Goal: Transaction & Acquisition: Purchase product/service

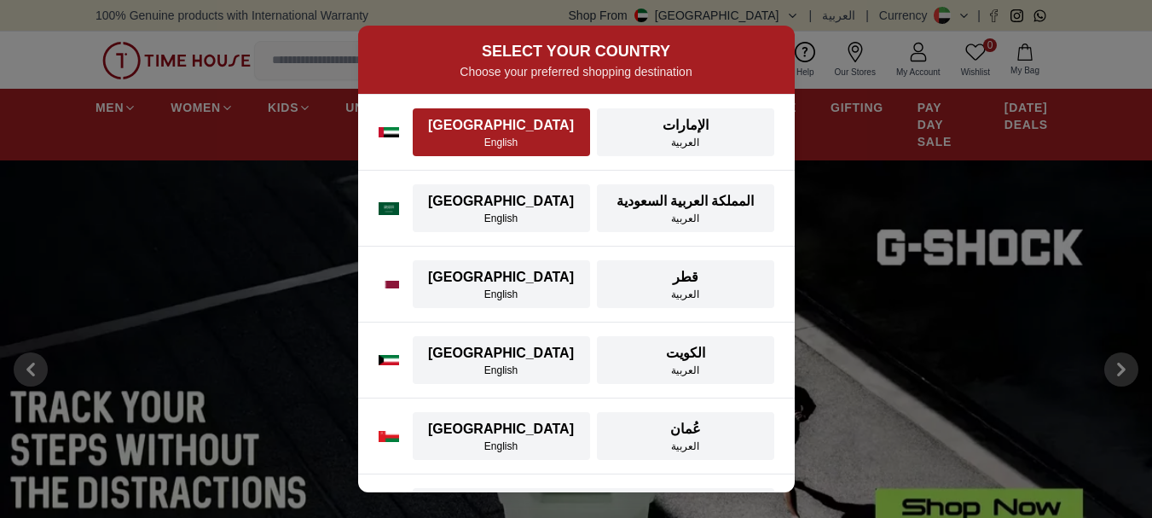
click at [532, 122] on div "[GEOGRAPHIC_DATA]" at bounding box center [501, 125] width 157 height 20
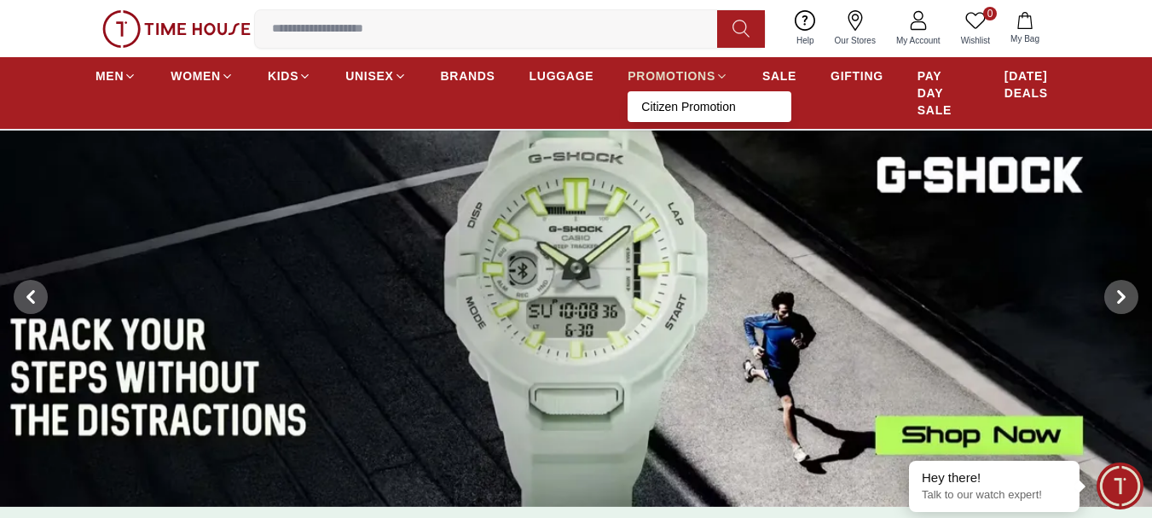
scroll to position [256, 0]
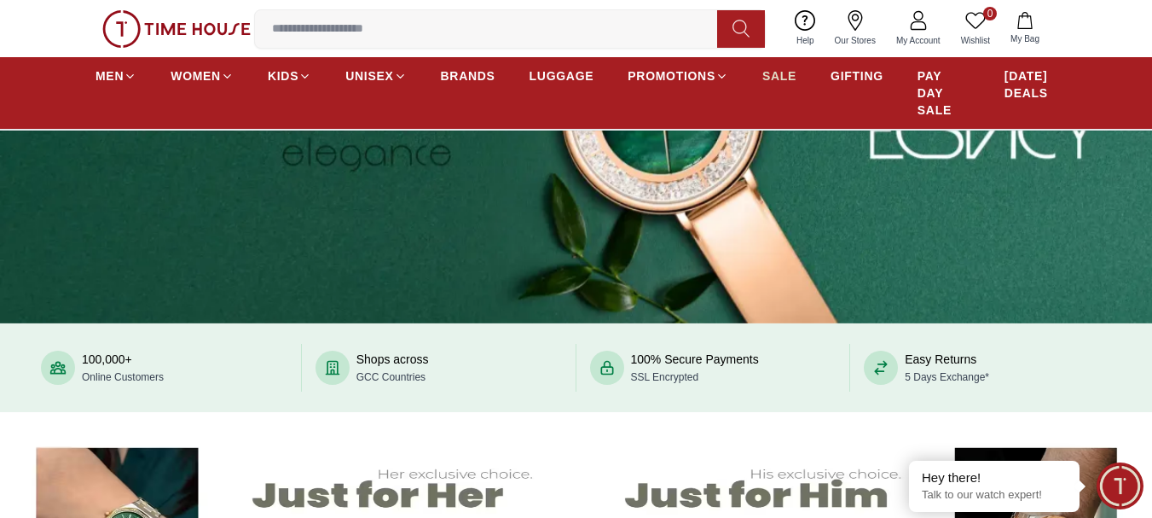
click at [791, 77] on span "SALE" at bounding box center [780, 75] width 34 height 17
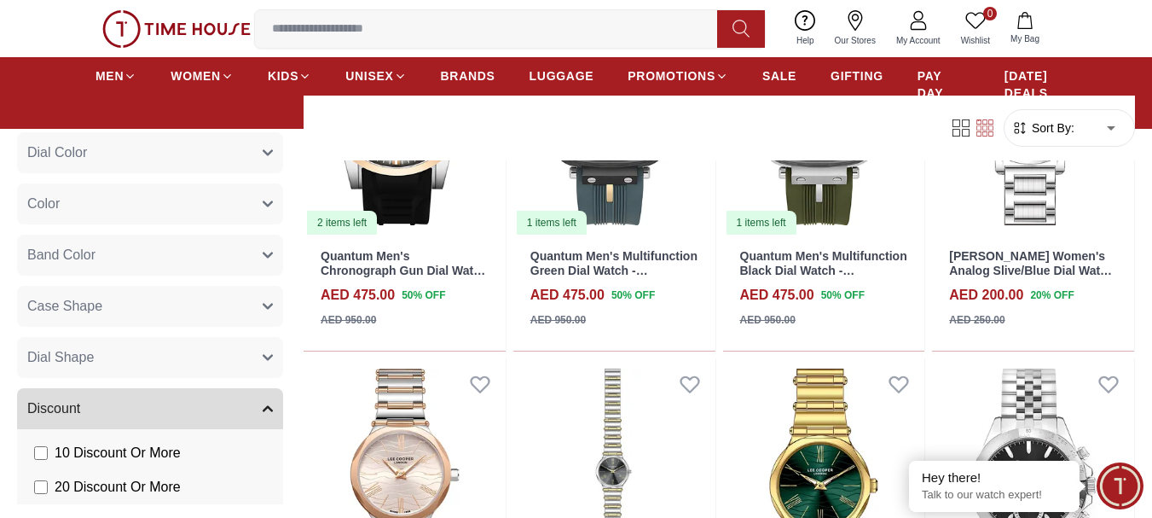
scroll to position [938, 0]
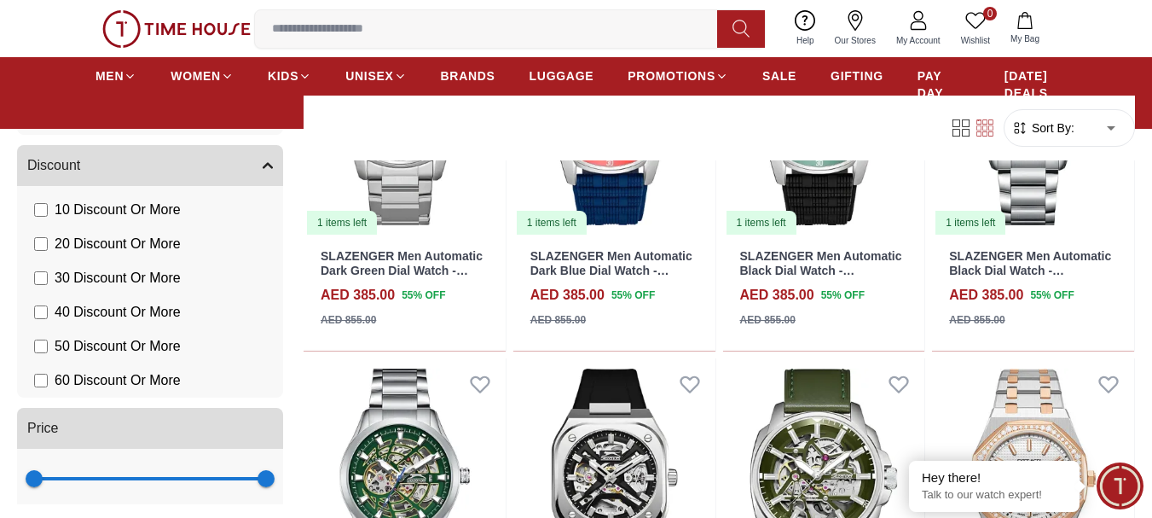
scroll to position [870, 0]
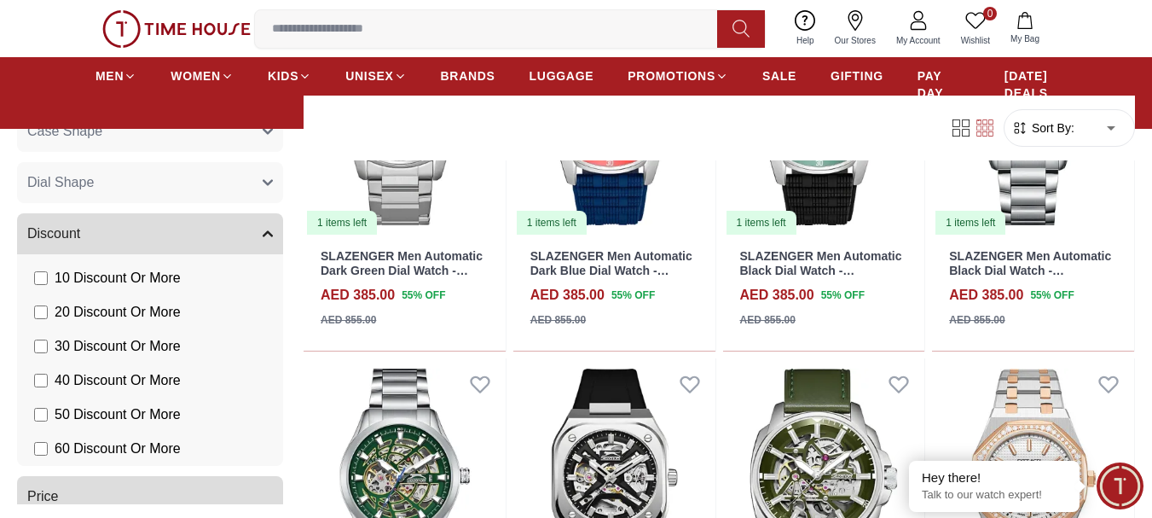
scroll to position [986, 0]
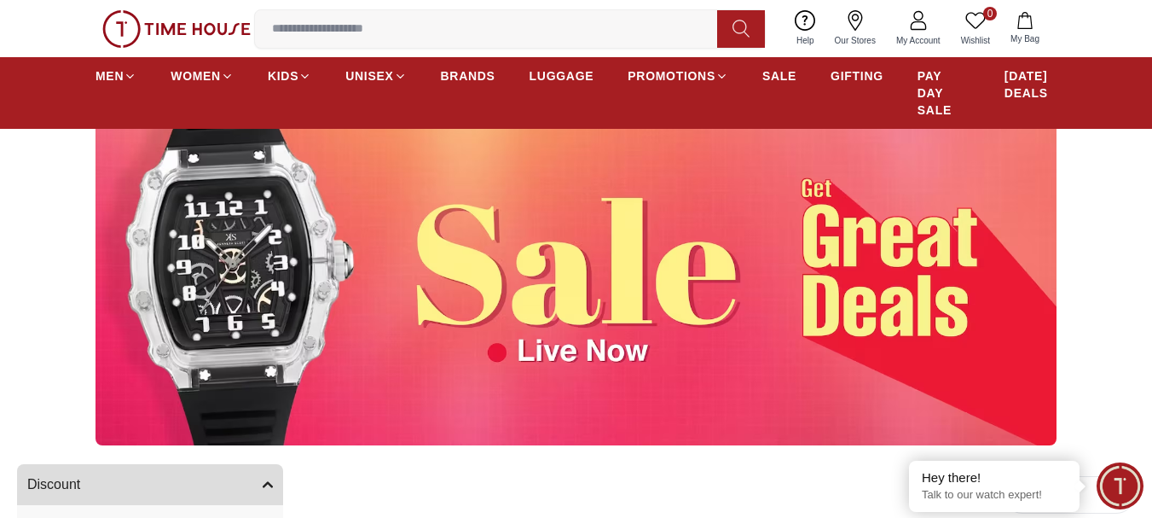
scroll to position [341, 0]
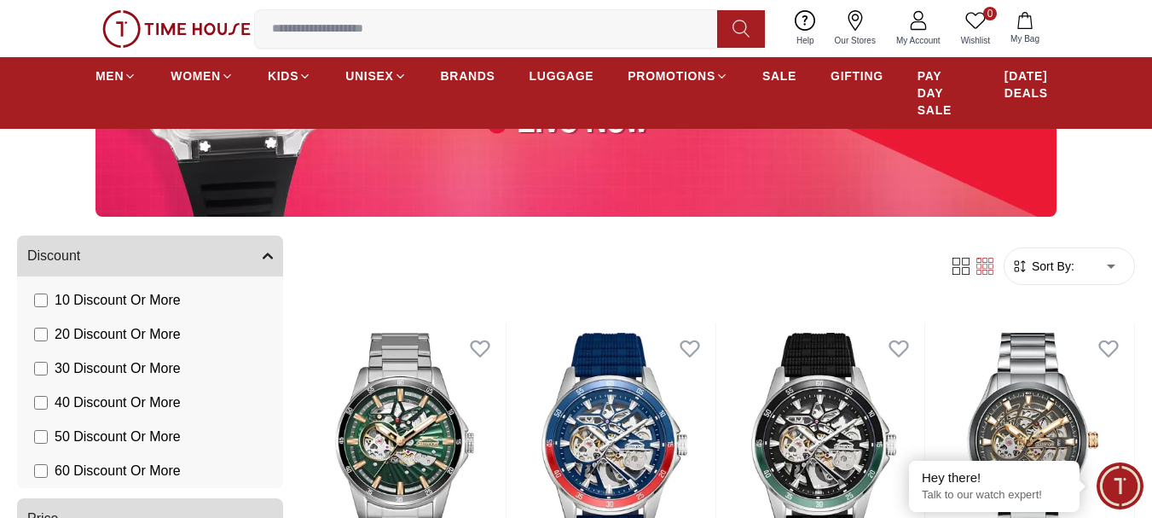
click at [1048, 264] on span "Sort By:" at bounding box center [1052, 266] width 46 height 17
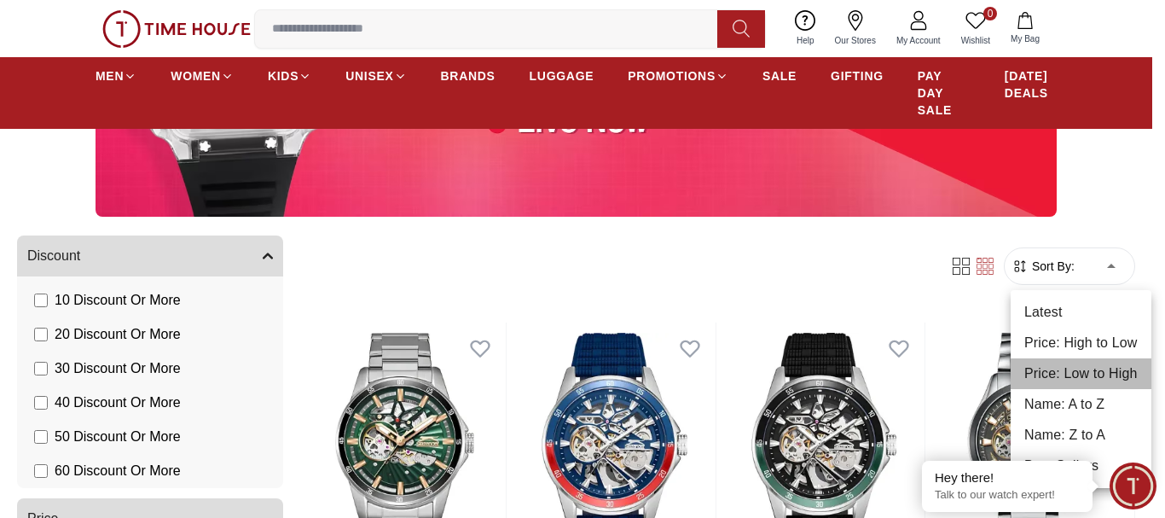
click at [1082, 366] on li "Price: Low to High" at bounding box center [1081, 373] width 141 height 31
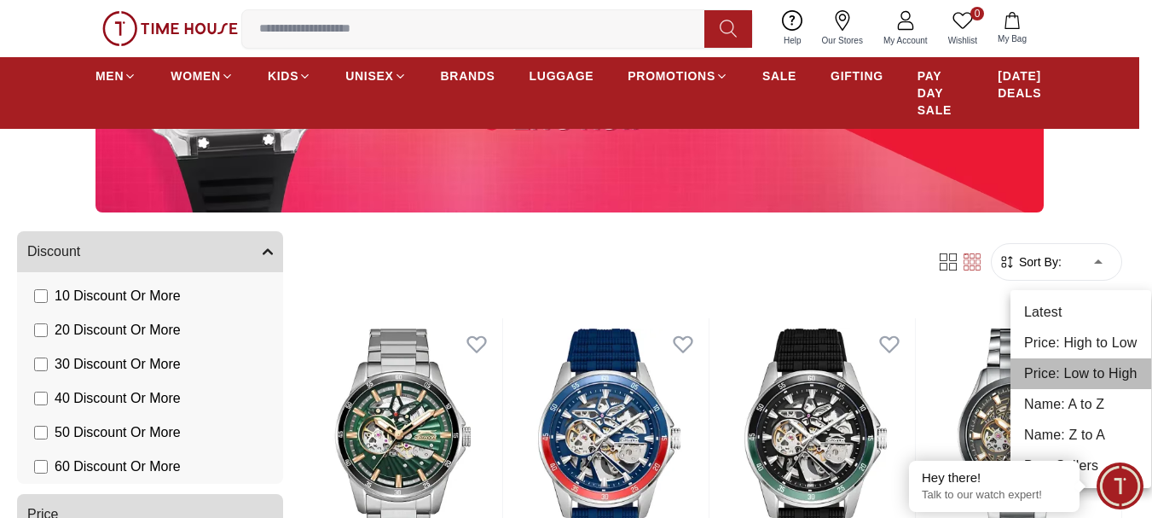
type input "*"
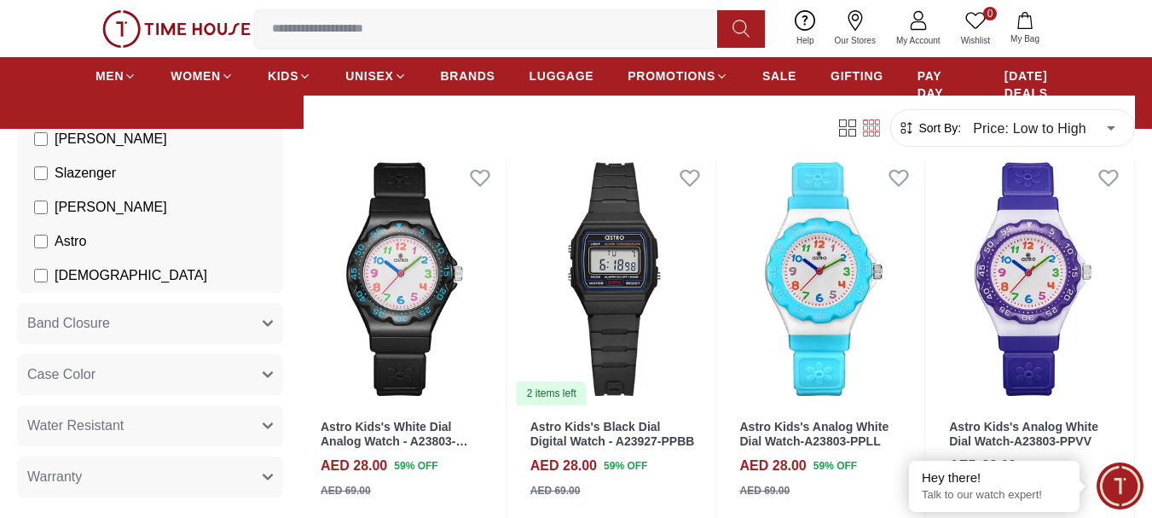
scroll to position [171, 0]
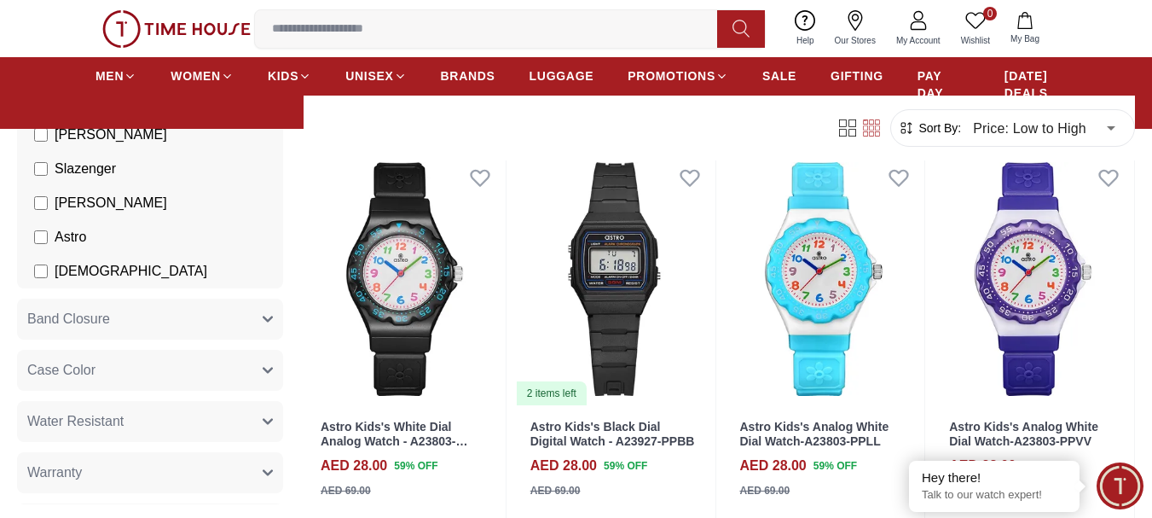
click at [159, 305] on button "Band Closure" at bounding box center [150, 319] width 266 height 41
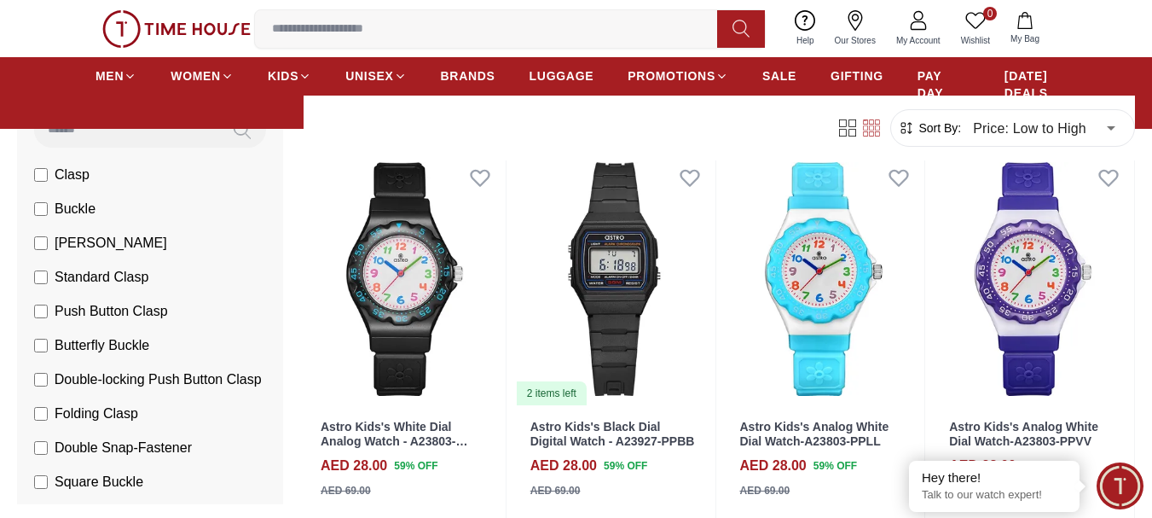
scroll to position [256, 0]
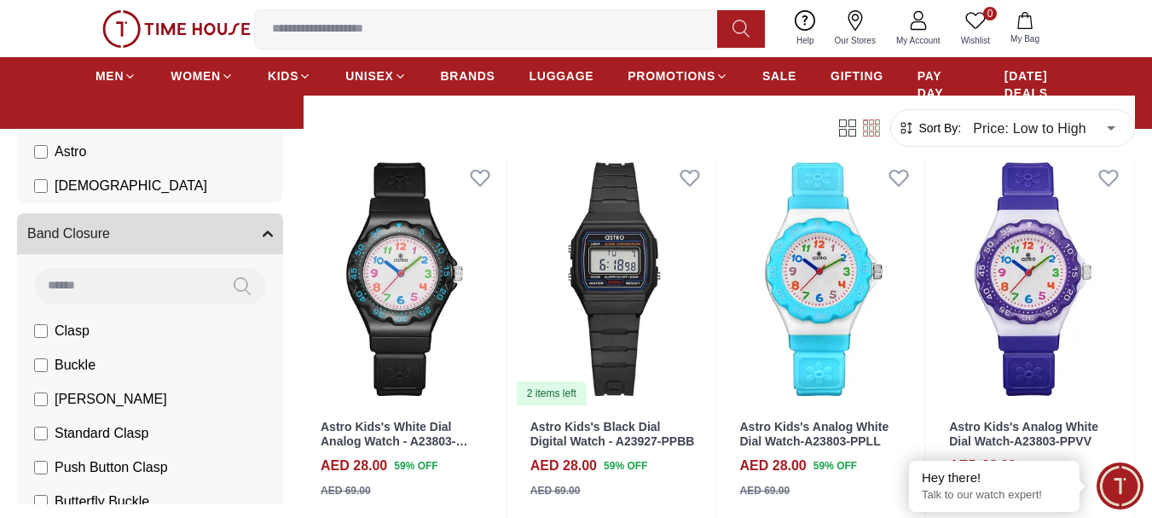
click at [134, 237] on button "Band Closure" at bounding box center [150, 233] width 266 height 41
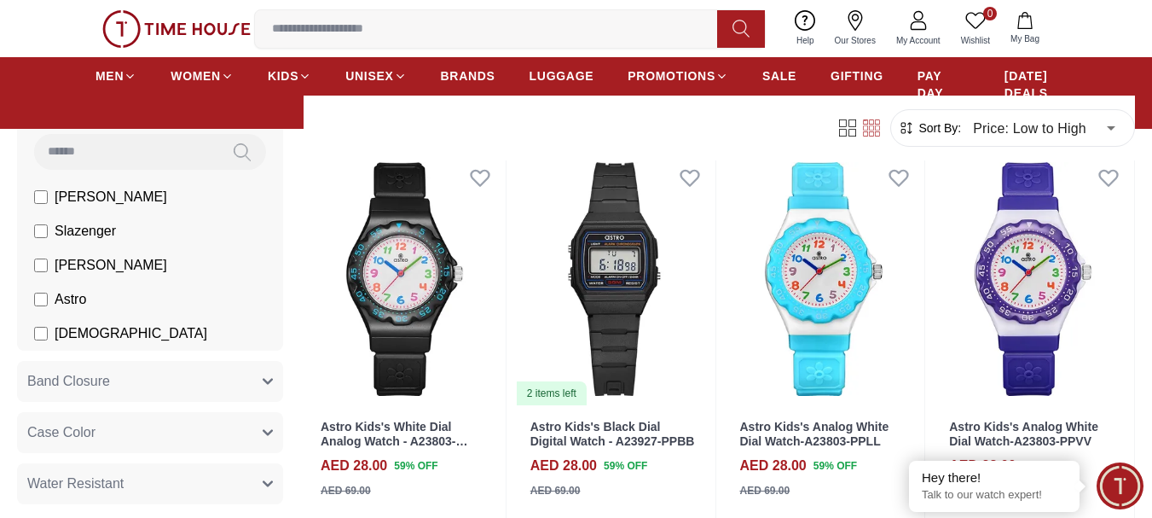
scroll to position [85, 0]
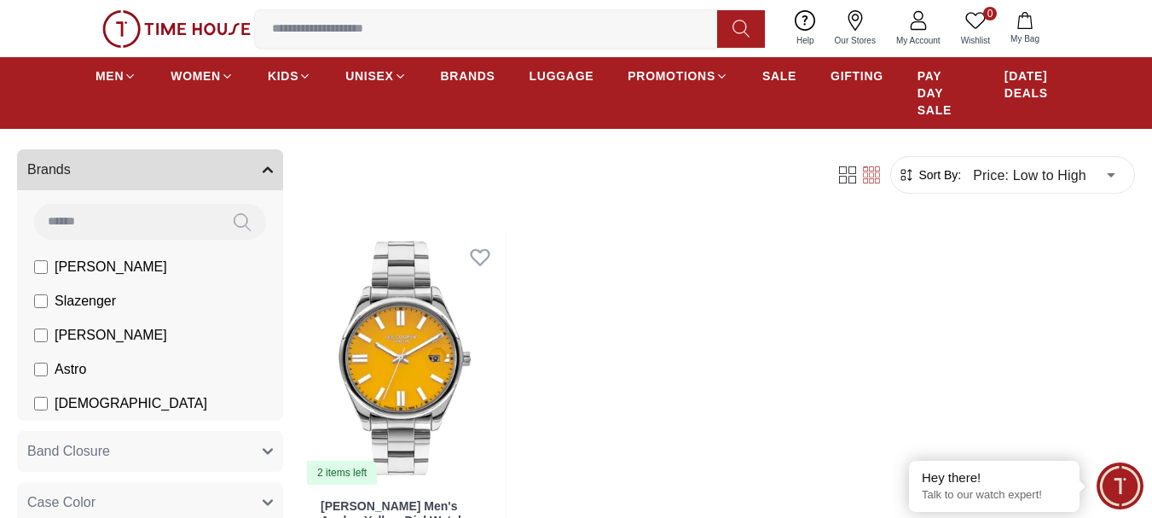
scroll to position [426, 0]
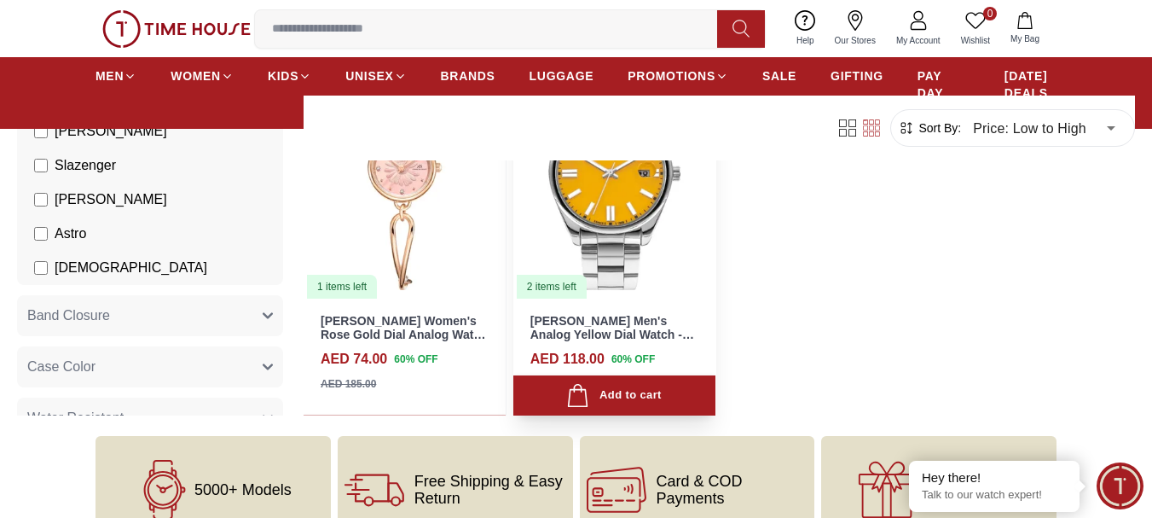
scroll to position [1024, 0]
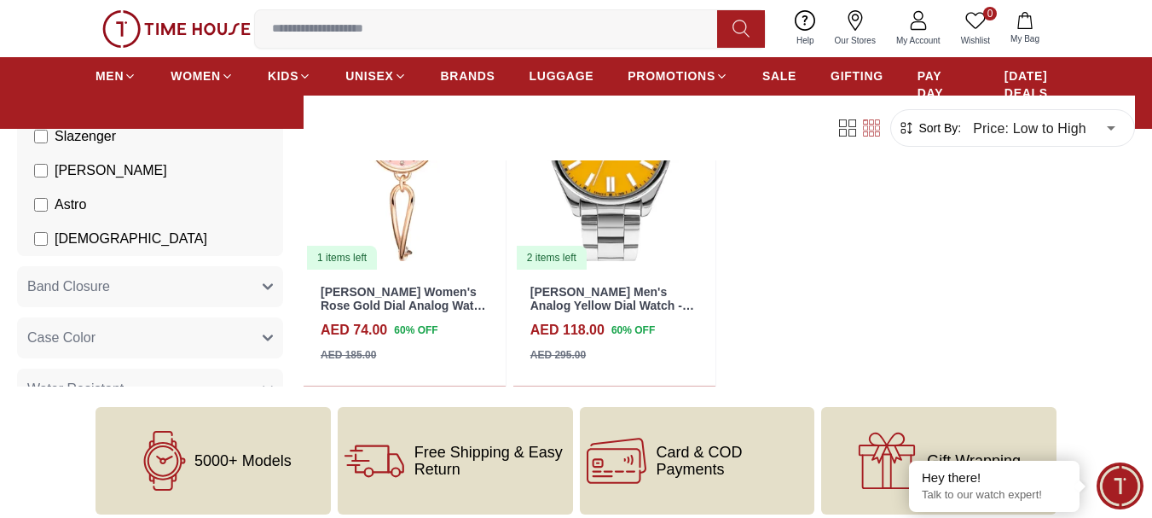
click at [62, 245] on span "[DEMOGRAPHIC_DATA]" at bounding box center [131, 239] width 153 height 20
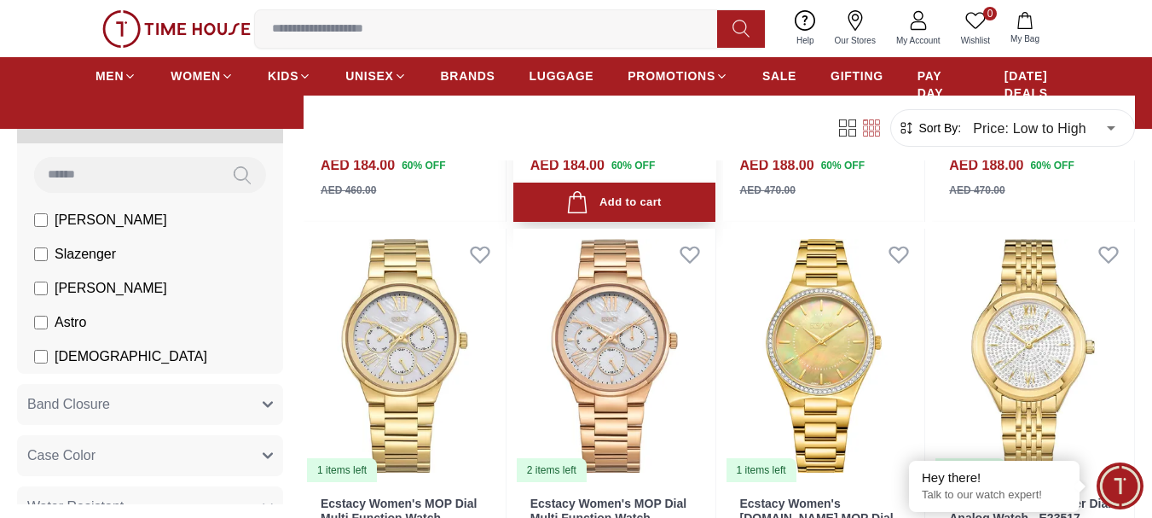
scroll to position [1621, 0]
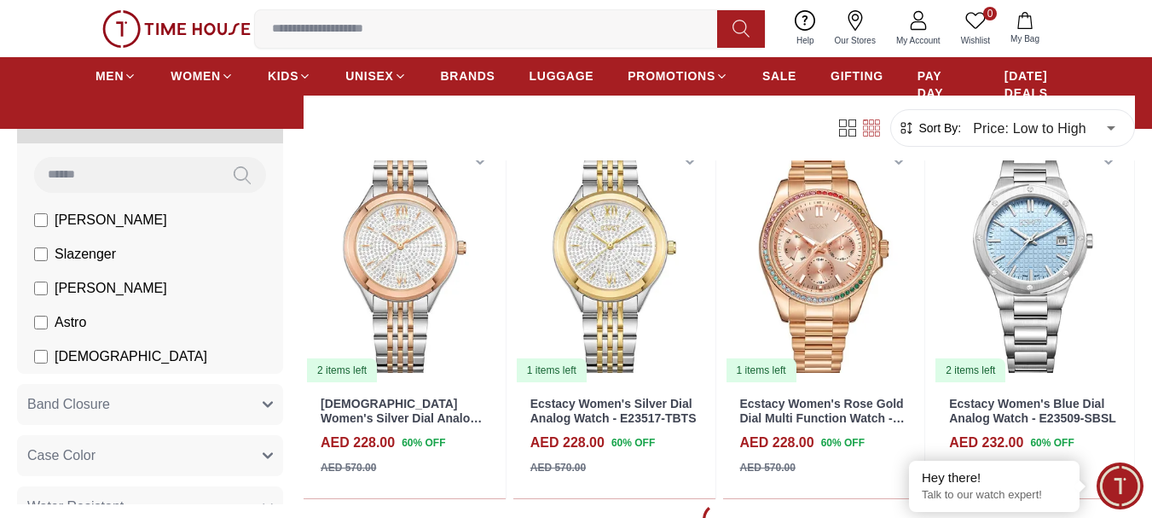
scroll to position [2047, 0]
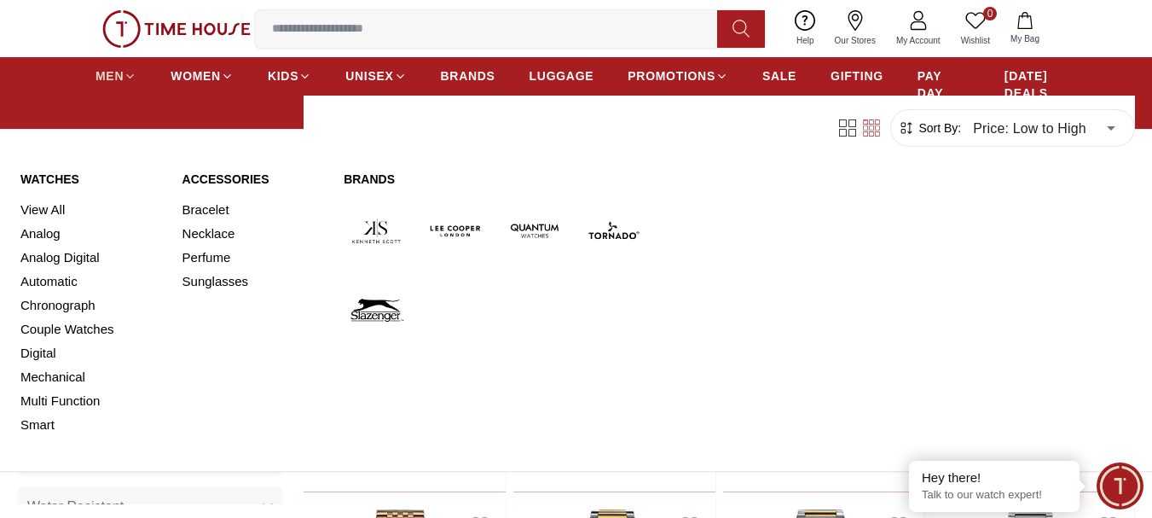
click at [108, 73] on span "MEN" at bounding box center [110, 75] width 28 height 17
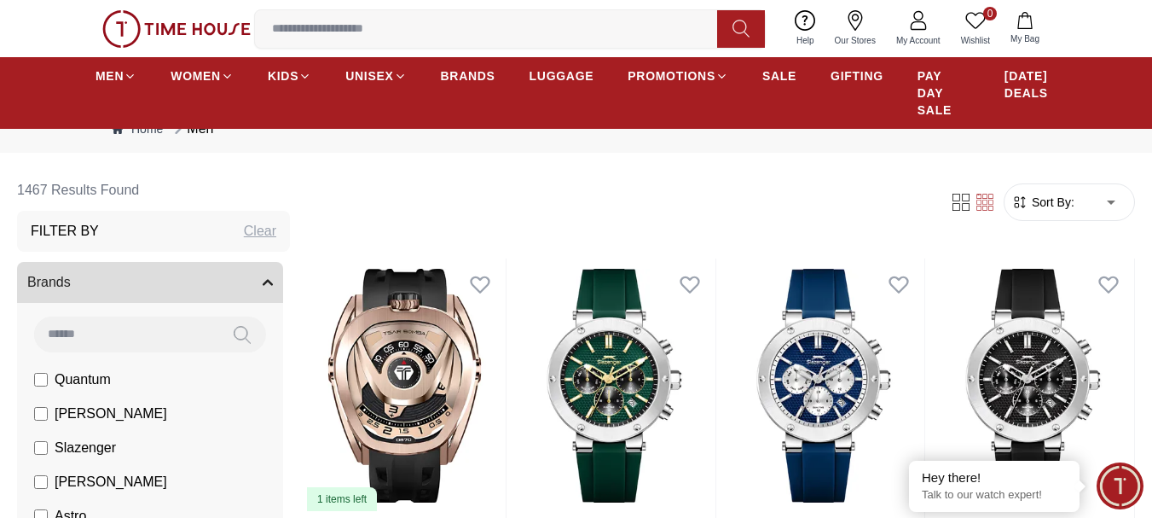
scroll to position [85, 0]
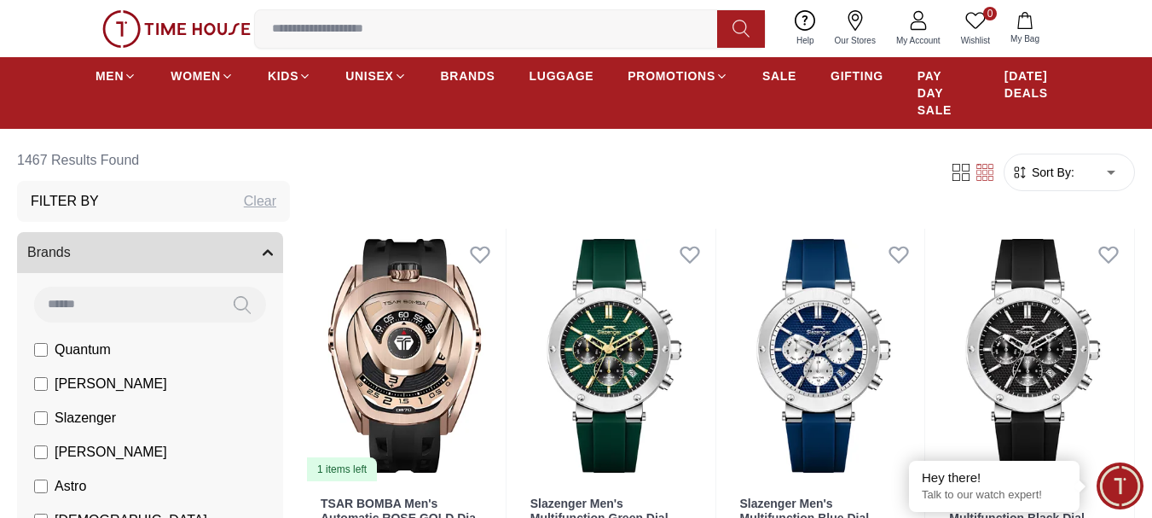
click at [1057, 174] on span "Sort By:" at bounding box center [1052, 172] width 46 height 17
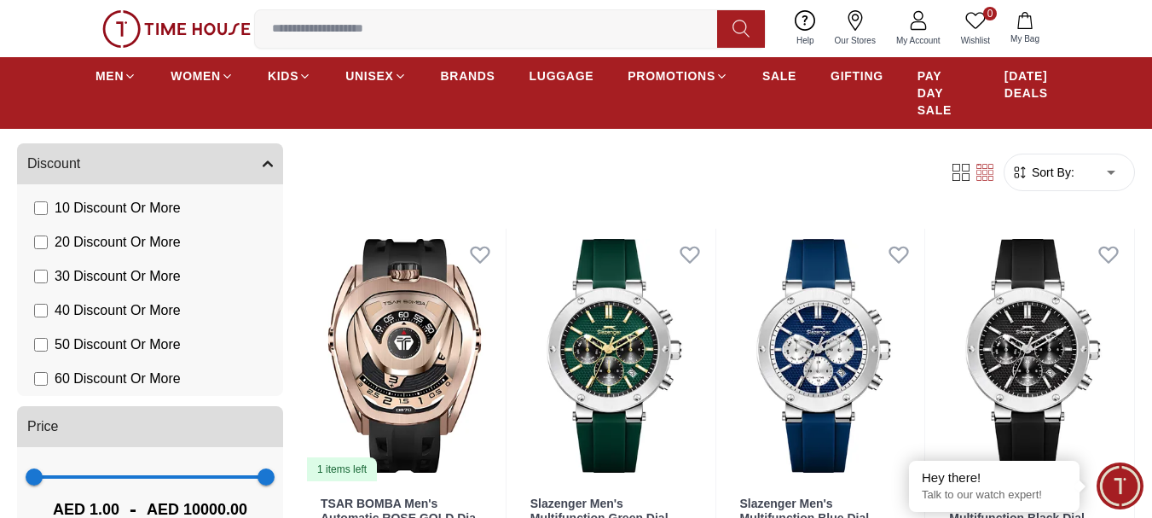
scroll to position [2027, 0]
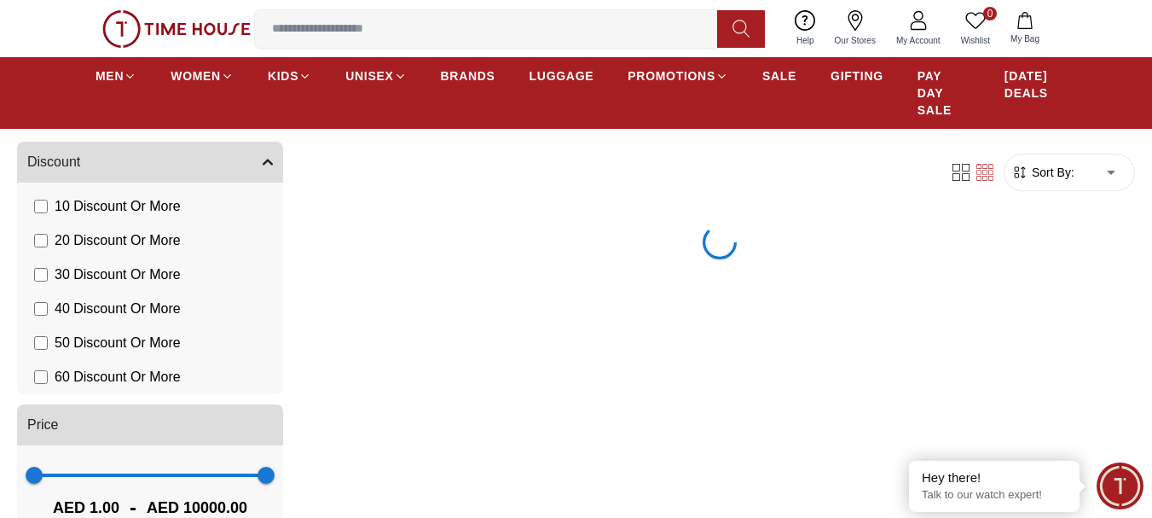
click at [42, 369] on label "60 Discount Or More" at bounding box center [107, 377] width 147 height 20
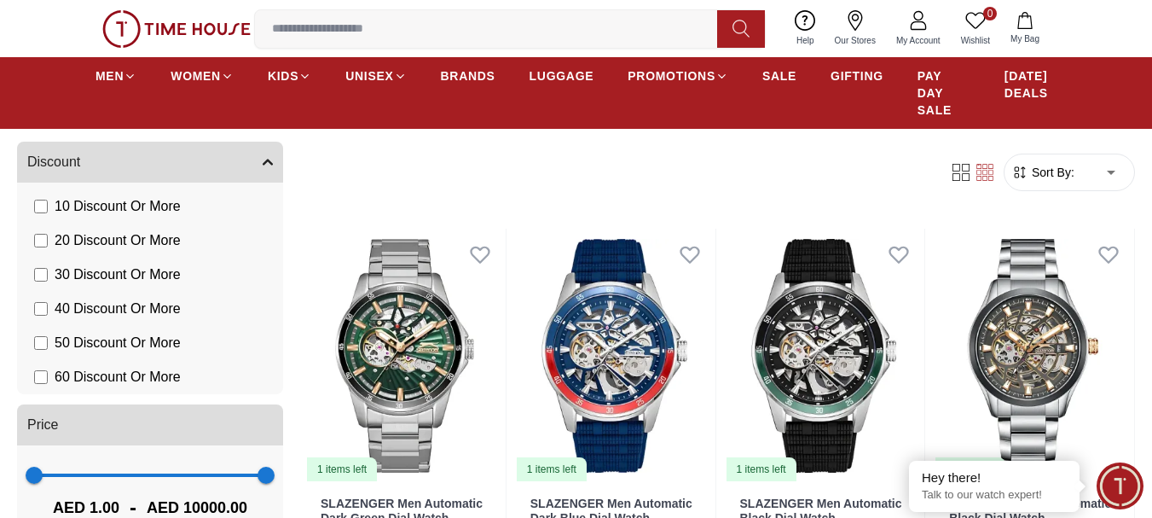
scroll to position [1549, 0]
click at [1037, 183] on form "Sort By: ​ ****** ​" at bounding box center [1069, 173] width 131 height 38
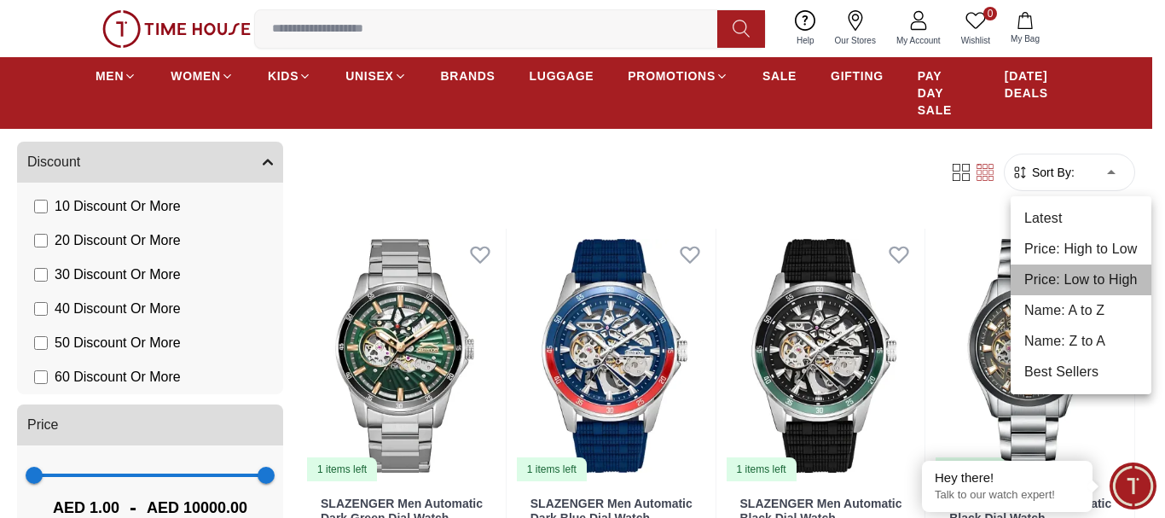
click at [1070, 268] on li "Price: Low to High" at bounding box center [1081, 279] width 141 height 31
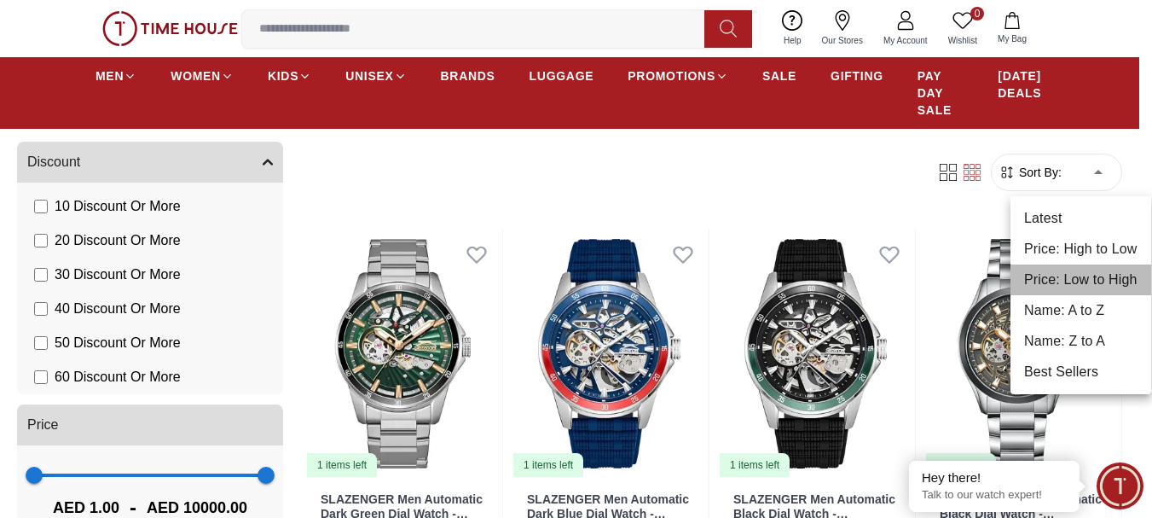
type input "*"
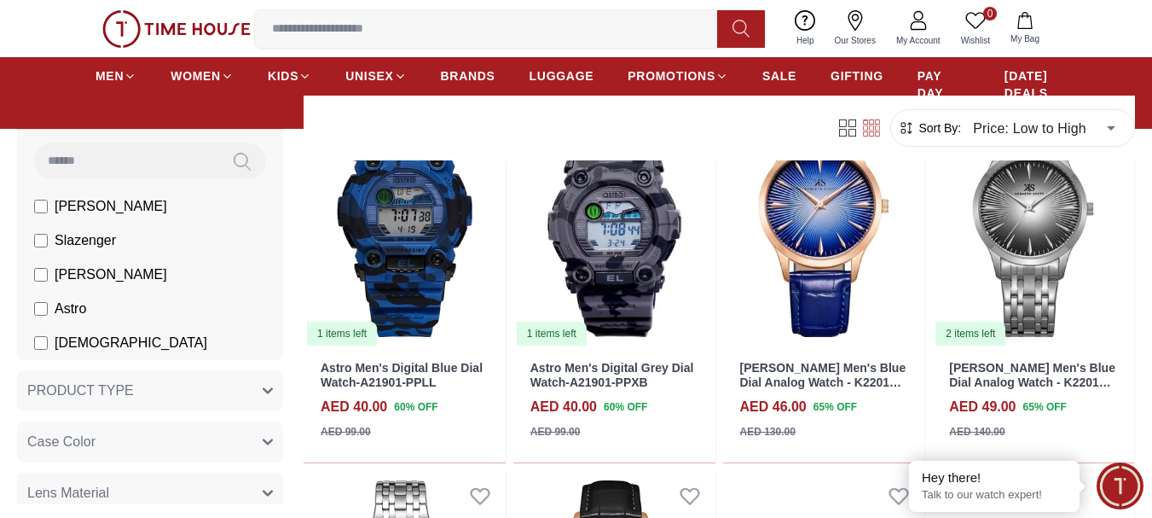
scroll to position [14, 0]
